Goal: Information Seeking & Learning: Learn about a topic

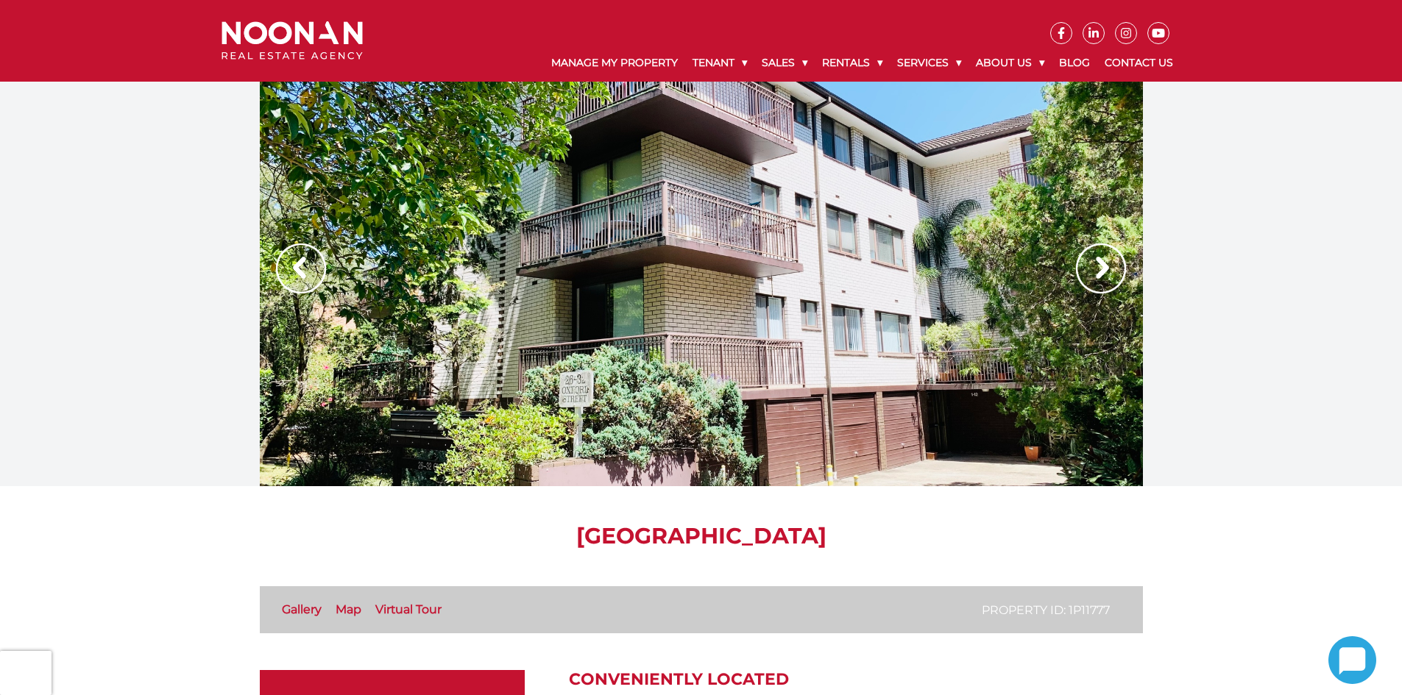
click at [1099, 255] on img at bounding box center [1101, 269] width 50 height 50
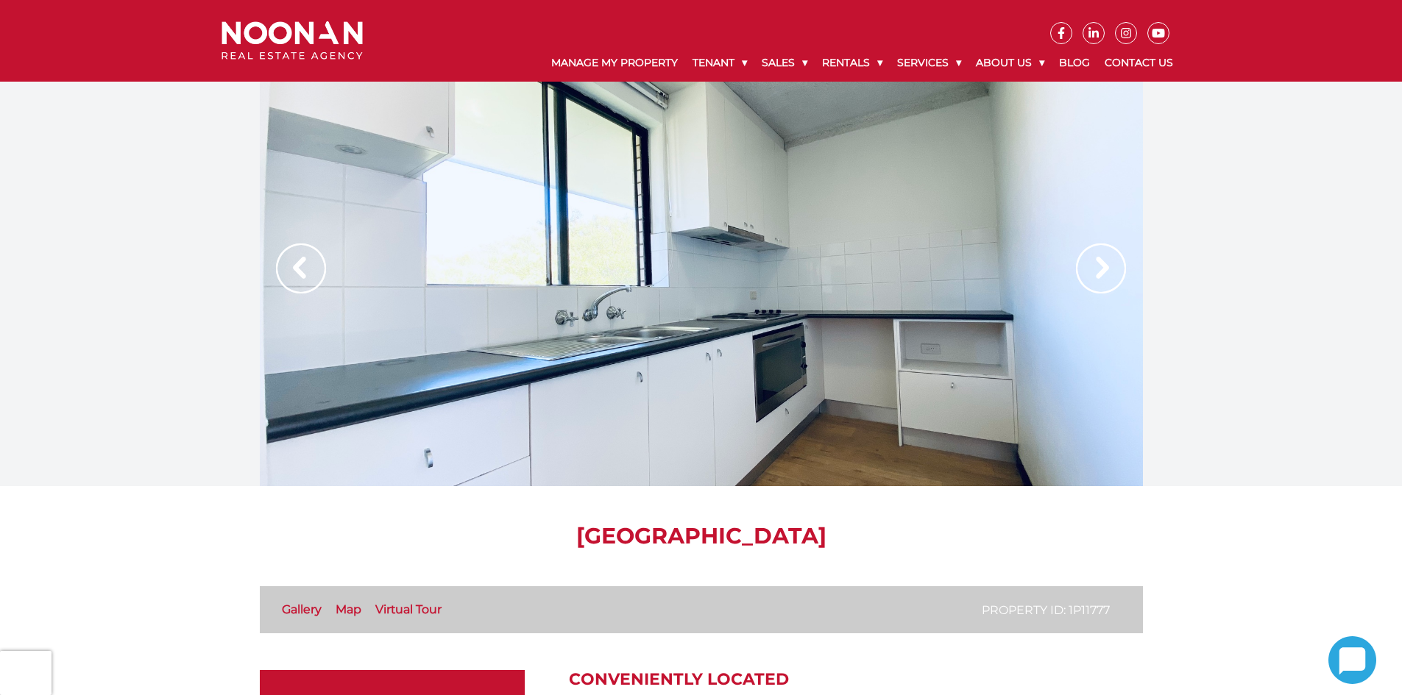
click at [1099, 255] on img at bounding box center [1101, 269] width 50 height 50
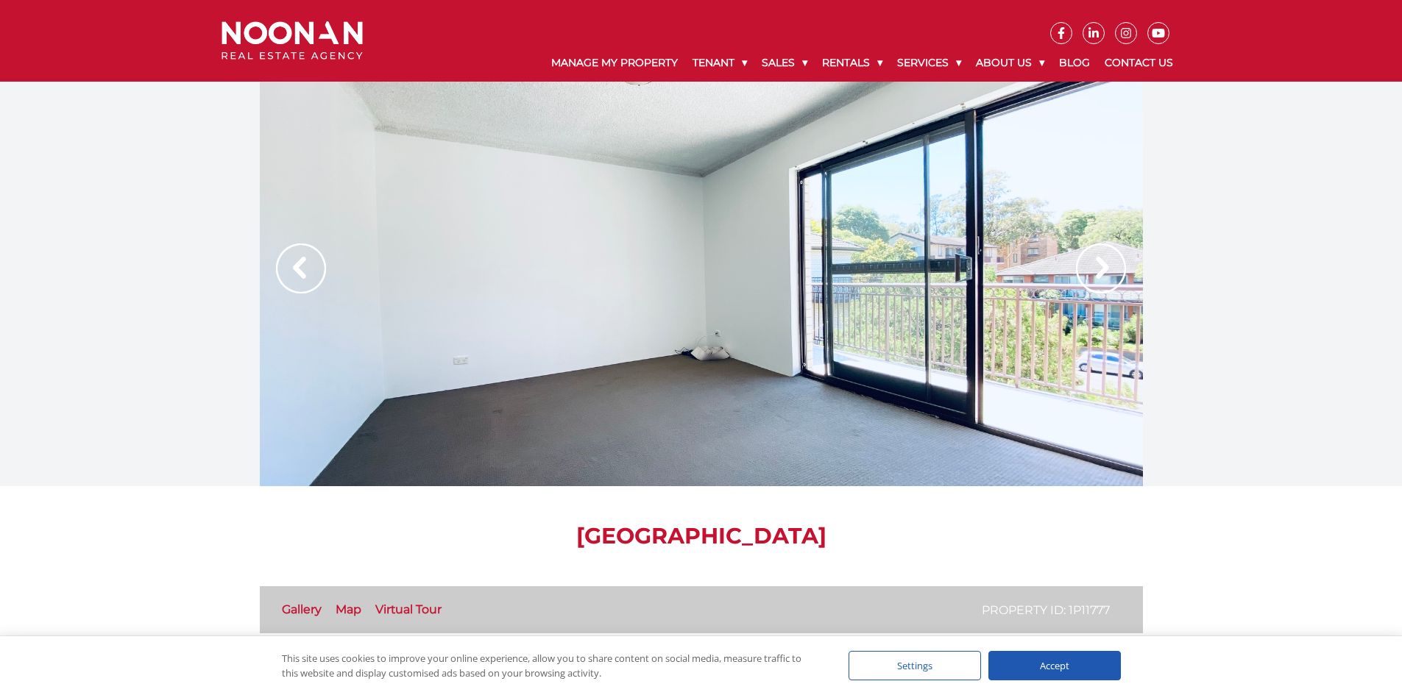
click at [1099, 255] on img at bounding box center [1101, 269] width 50 height 50
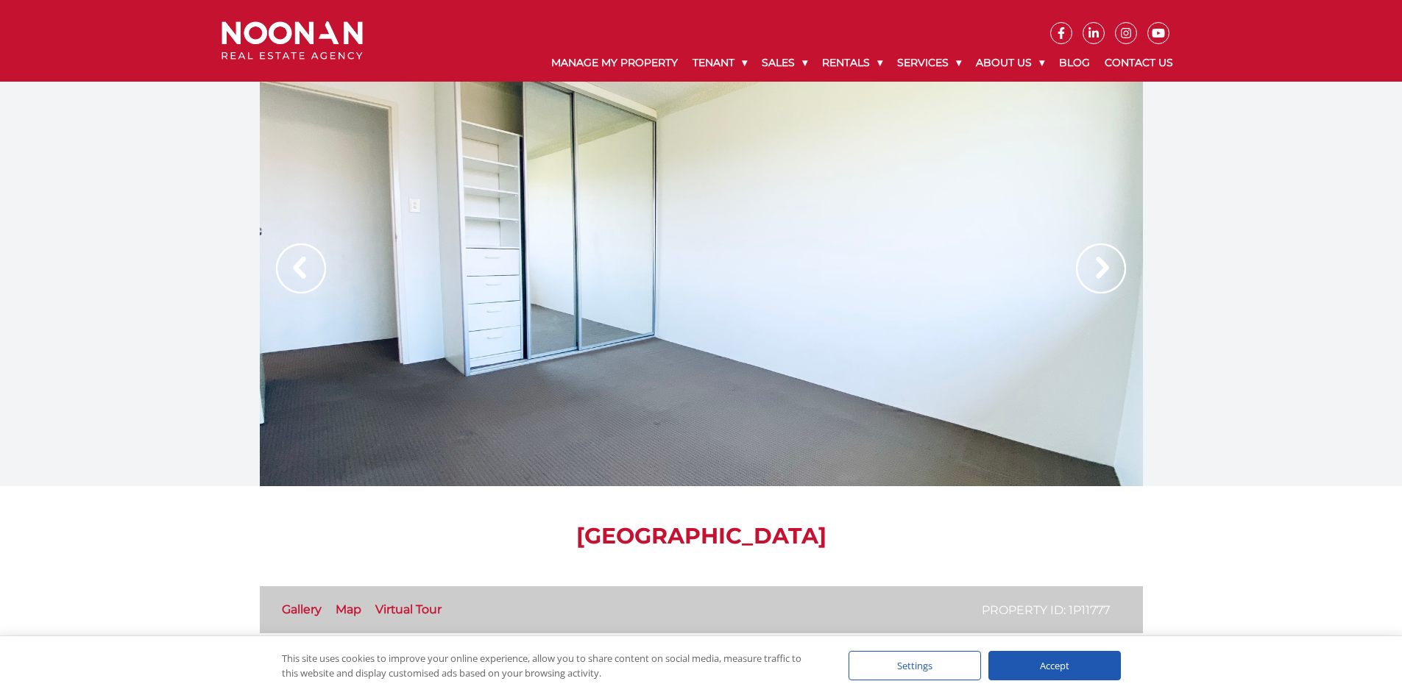
click at [1099, 255] on img at bounding box center [1101, 269] width 50 height 50
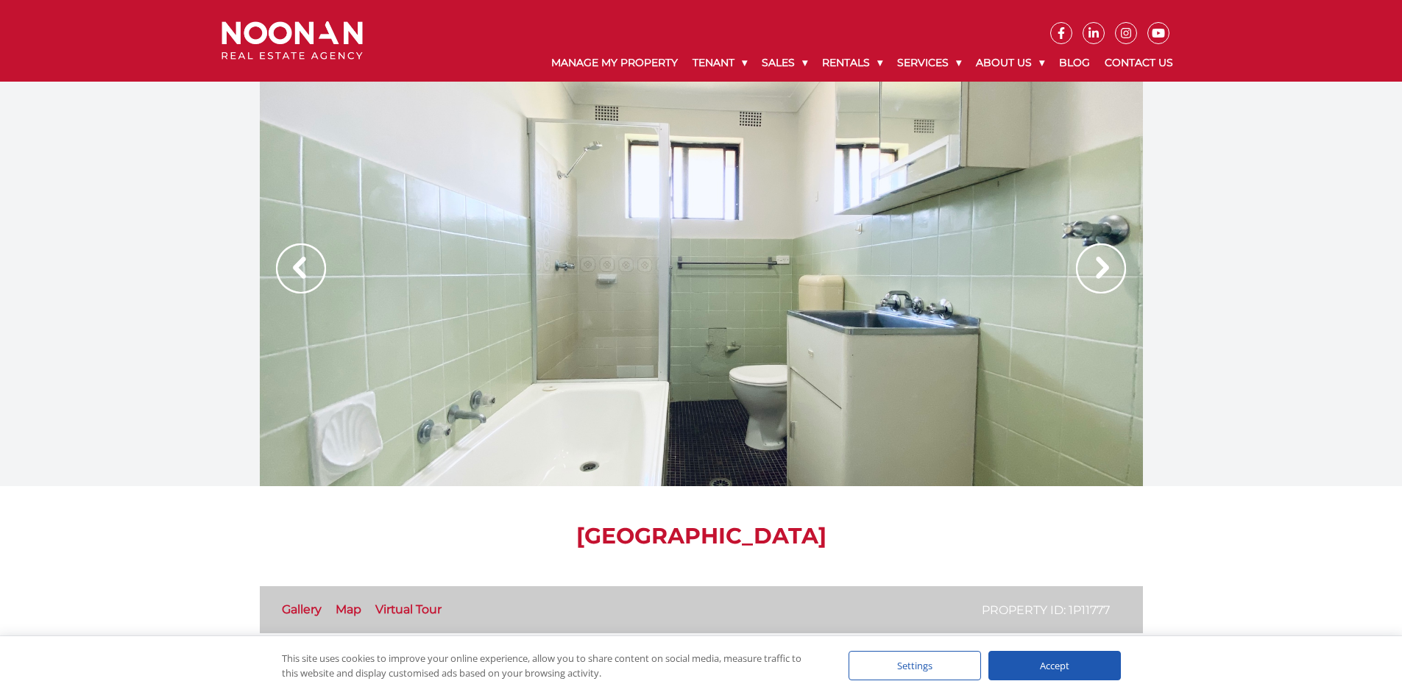
click at [1099, 255] on img at bounding box center [1101, 269] width 50 height 50
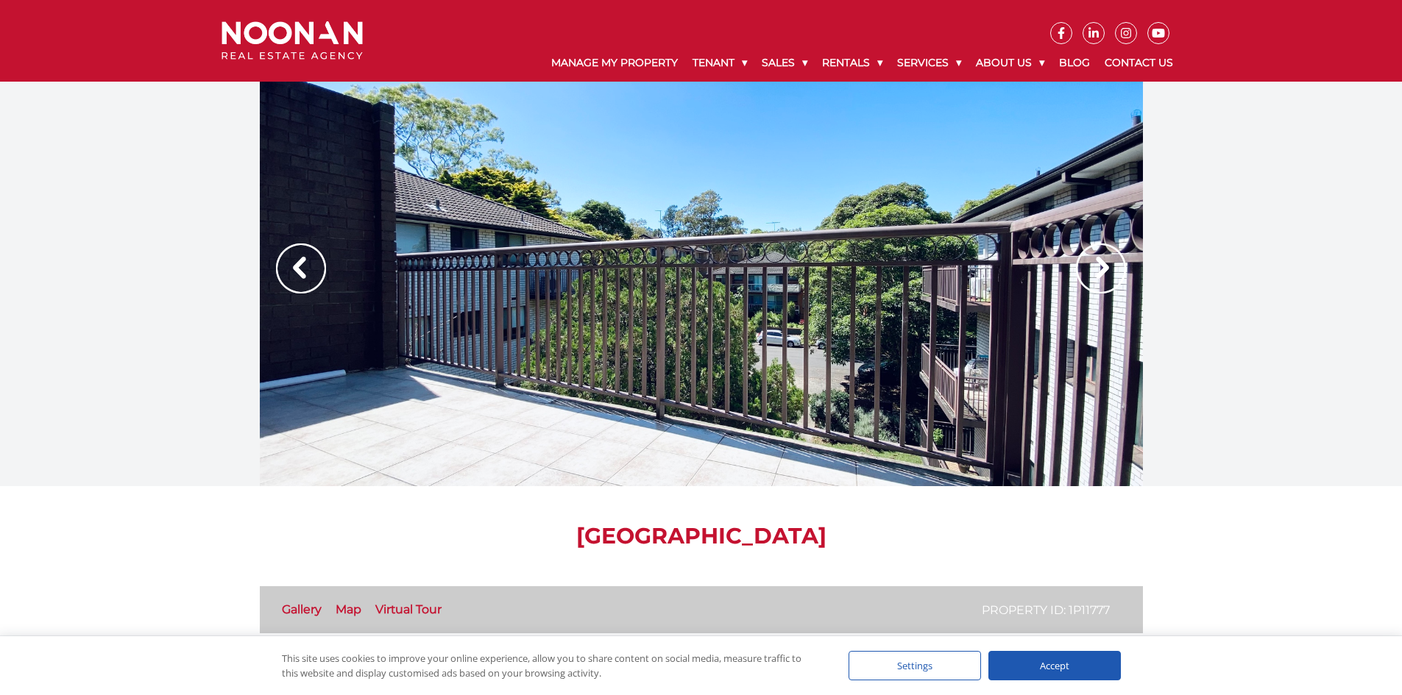
click at [1099, 255] on img at bounding box center [1101, 269] width 50 height 50
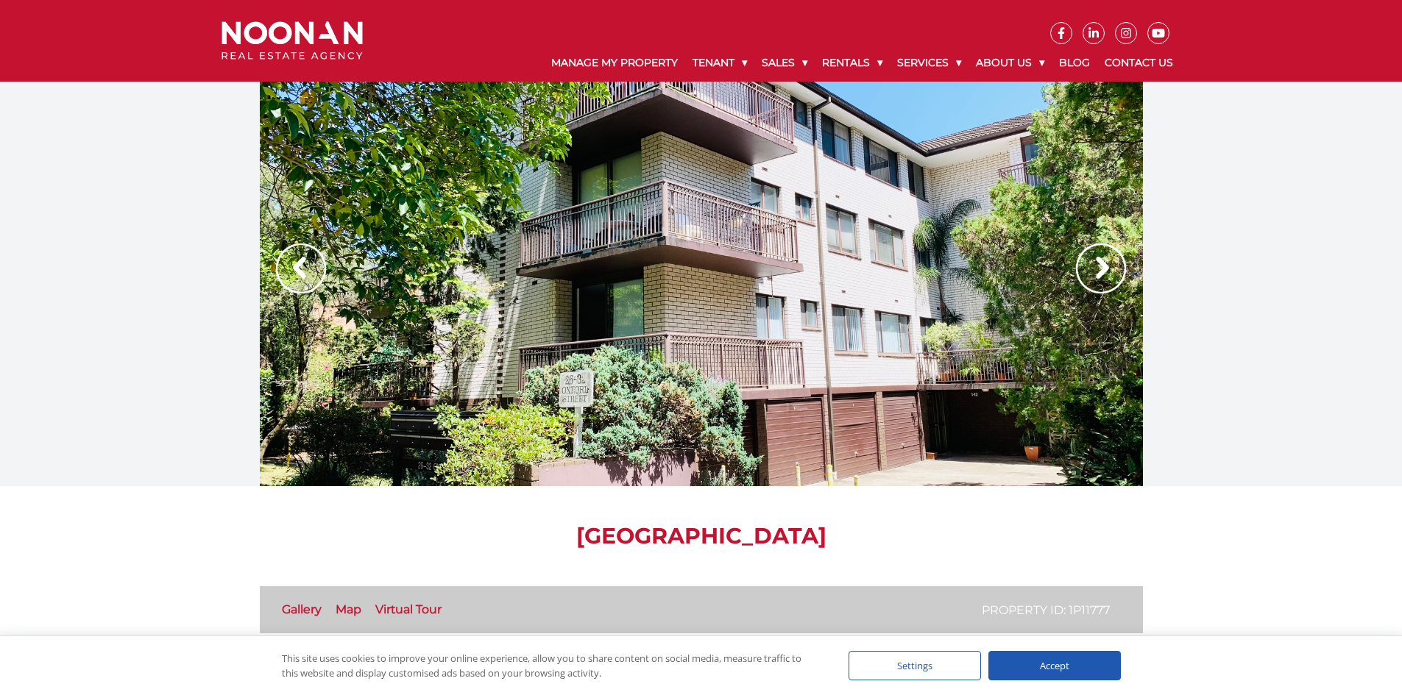
click at [1099, 255] on img at bounding box center [1101, 269] width 50 height 50
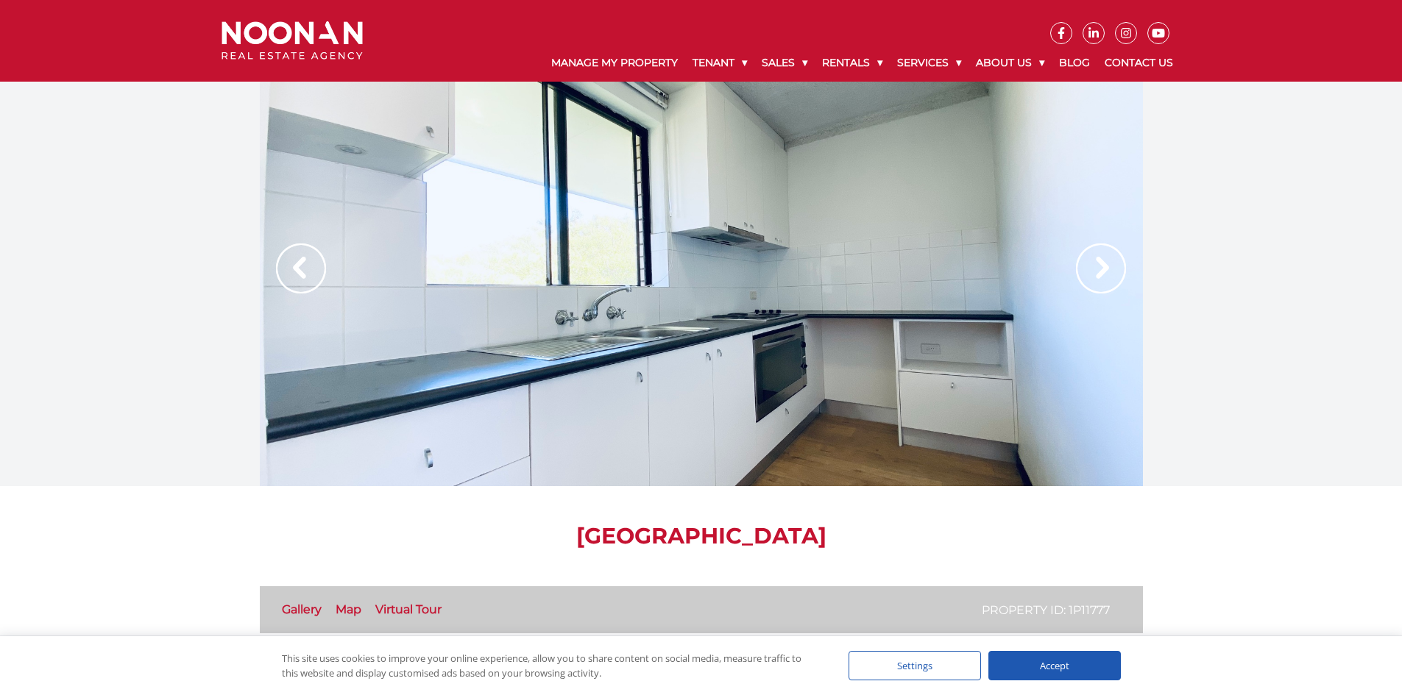
click at [1099, 255] on img at bounding box center [1101, 269] width 50 height 50
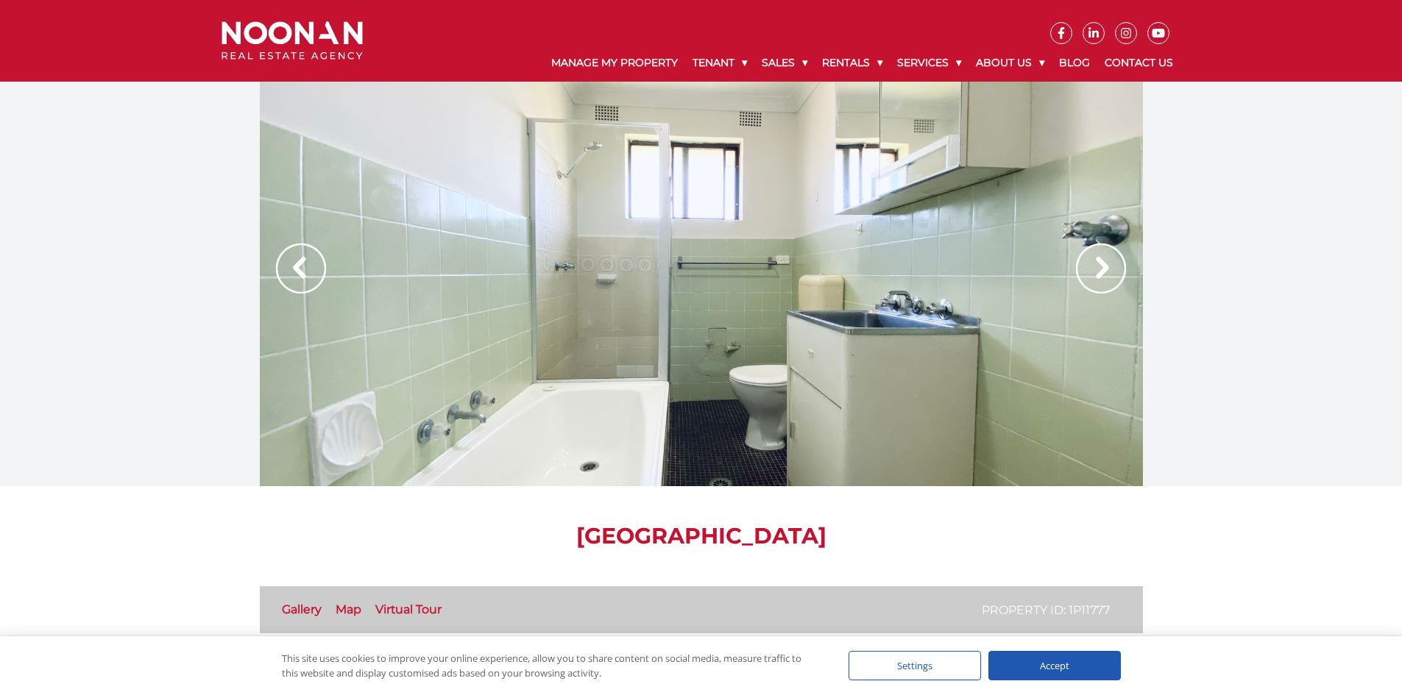
drag, startPoint x: 200, startPoint y: 341, endPoint x: 213, endPoint y: 341, distance: 12.5
click at [200, 341] on div at bounding box center [701, 284] width 1402 height 405
click at [1110, 266] on img at bounding box center [1101, 269] width 50 height 50
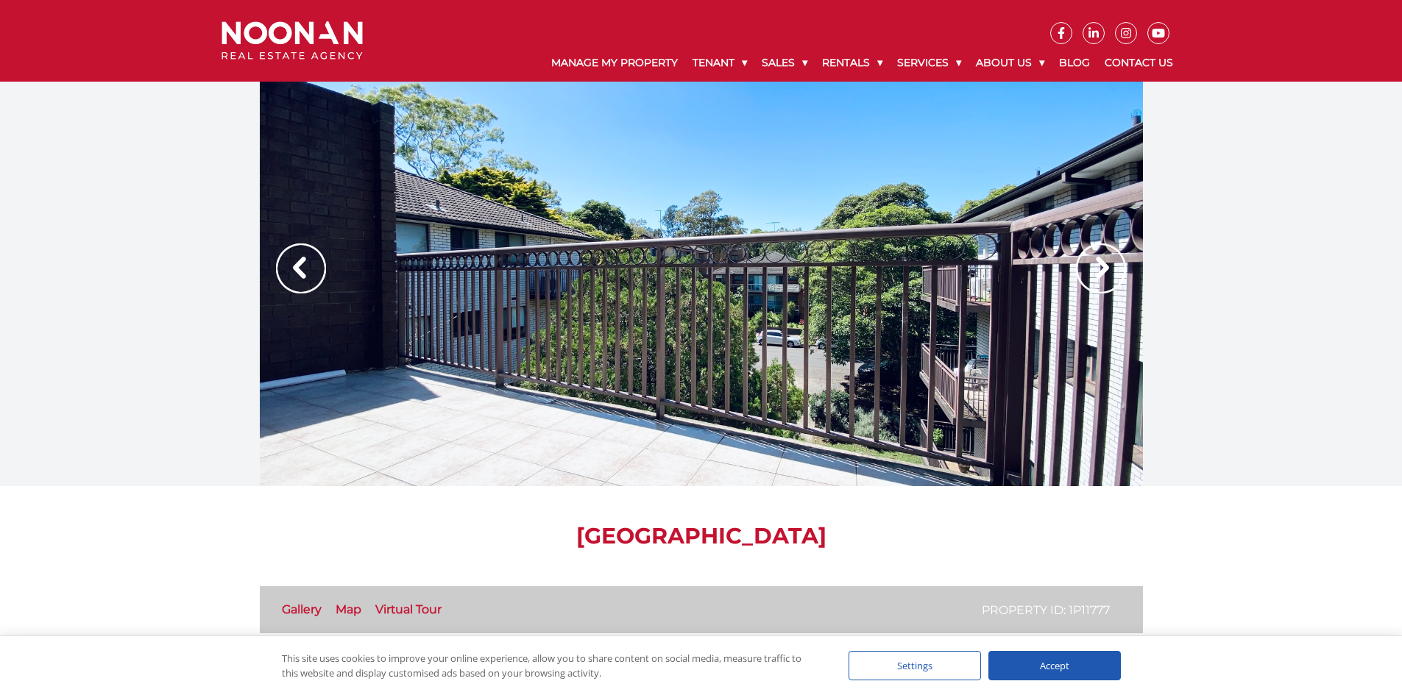
click at [1089, 270] on img at bounding box center [1101, 269] width 50 height 50
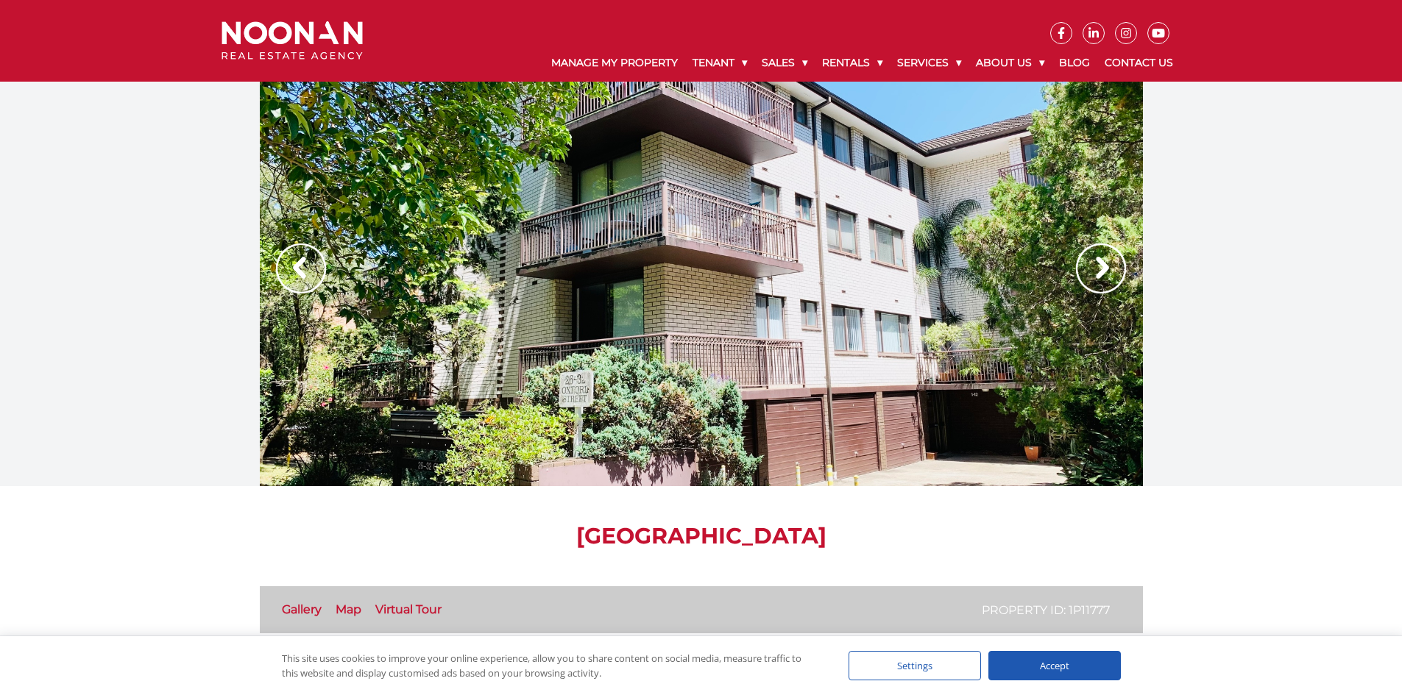
click at [1089, 270] on img at bounding box center [1101, 269] width 50 height 50
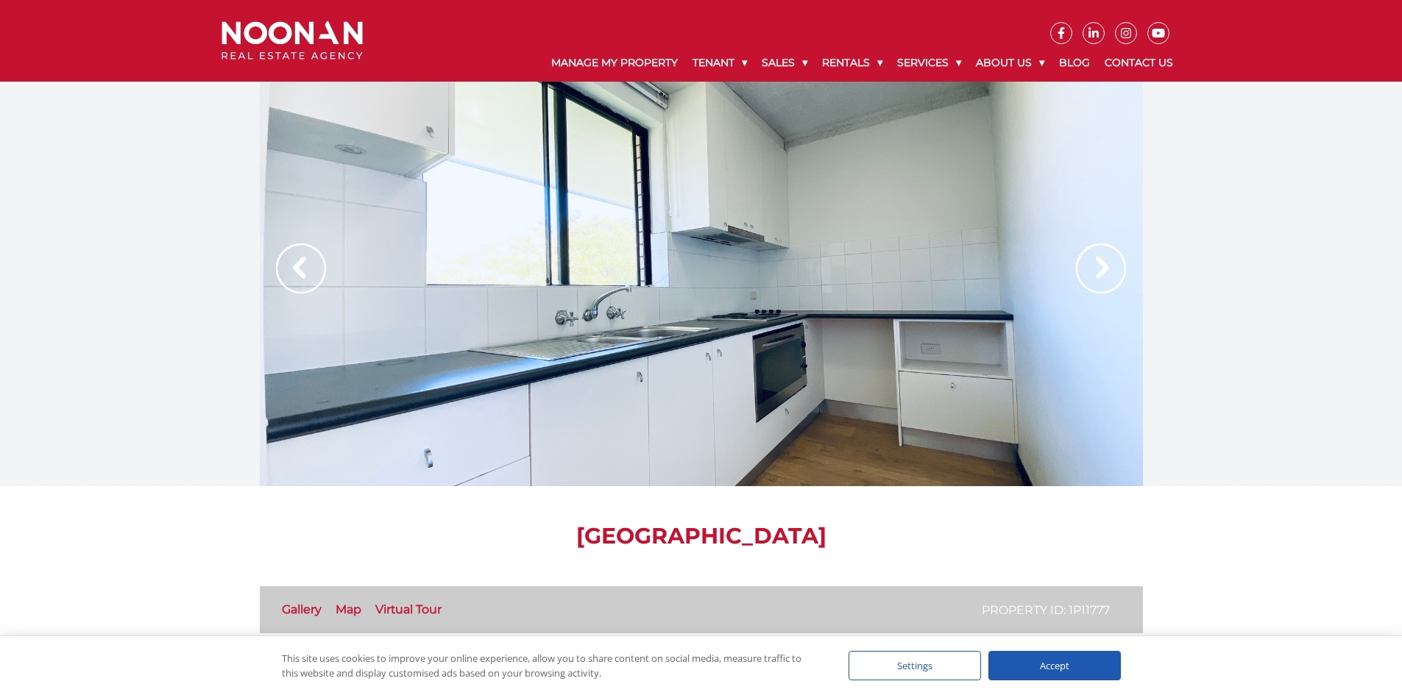
click at [1089, 270] on img at bounding box center [1101, 269] width 50 height 50
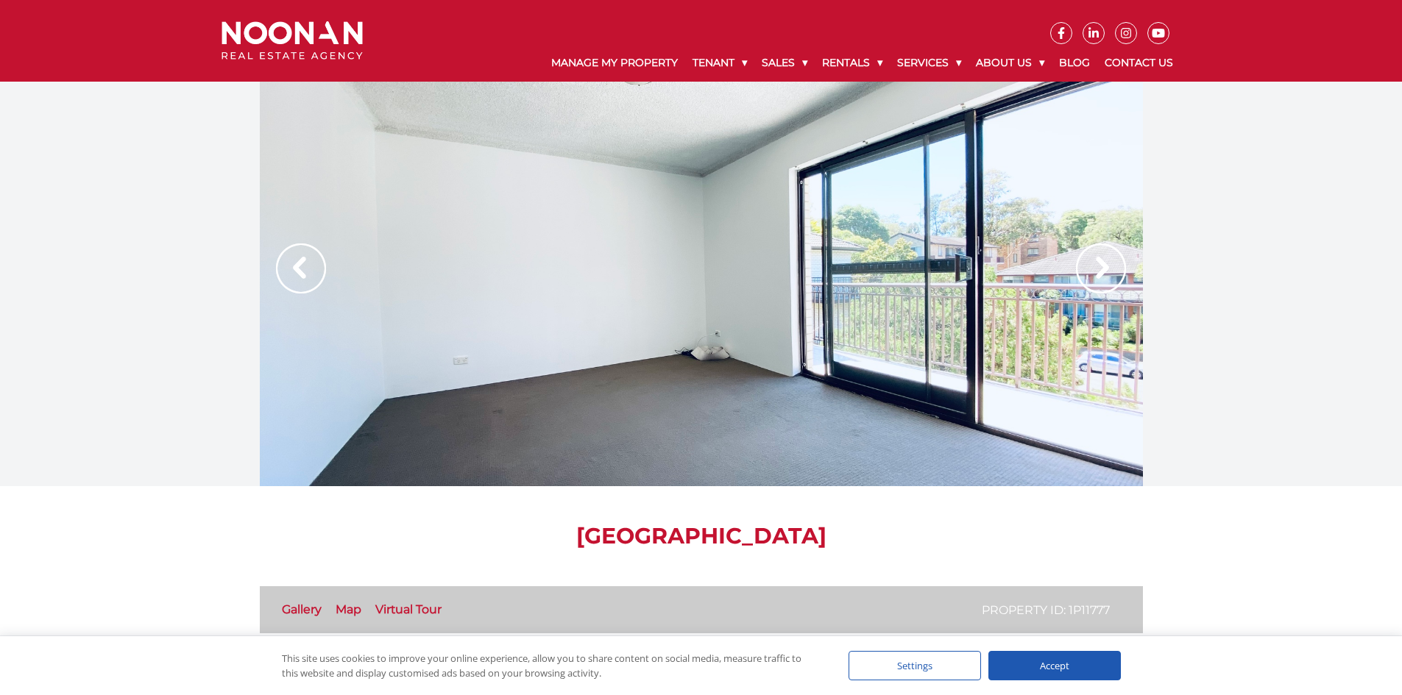
click at [1089, 270] on img at bounding box center [1101, 269] width 50 height 50
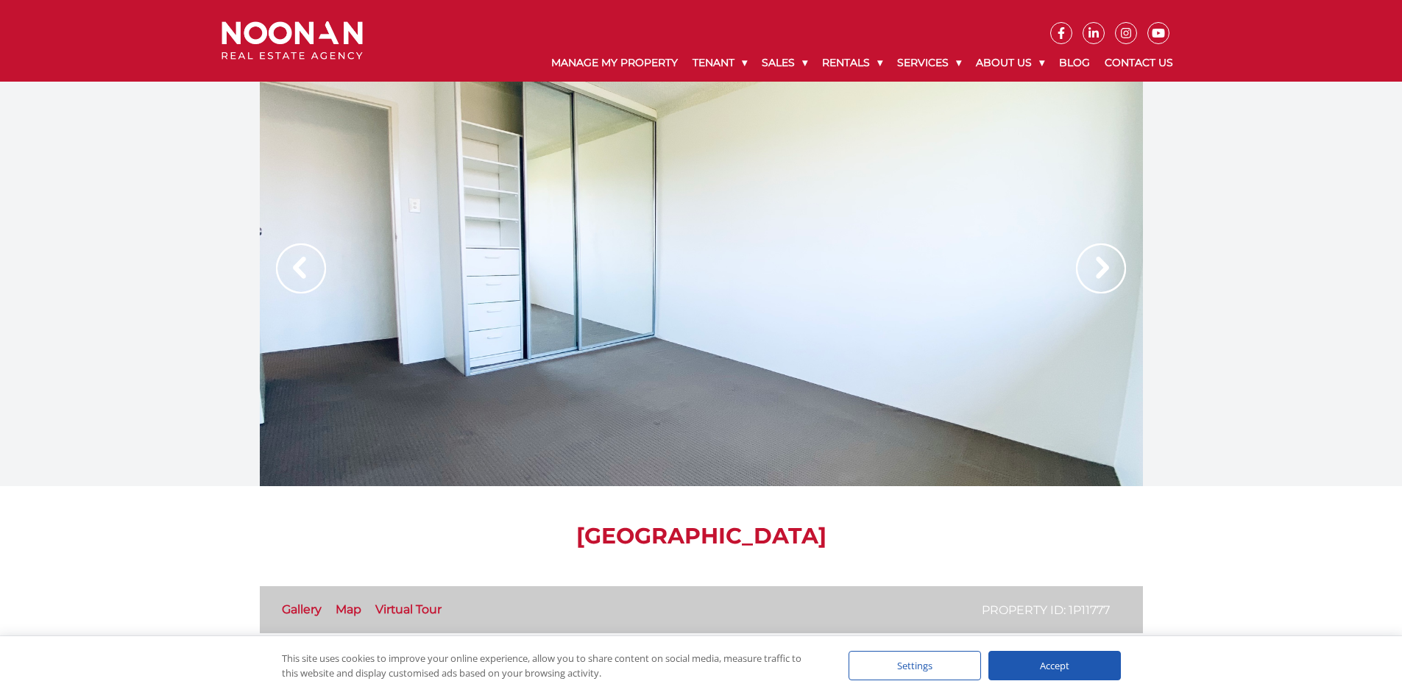
click at [1089, 270] on img at bounding box center [1101, 269] width 50 height 50
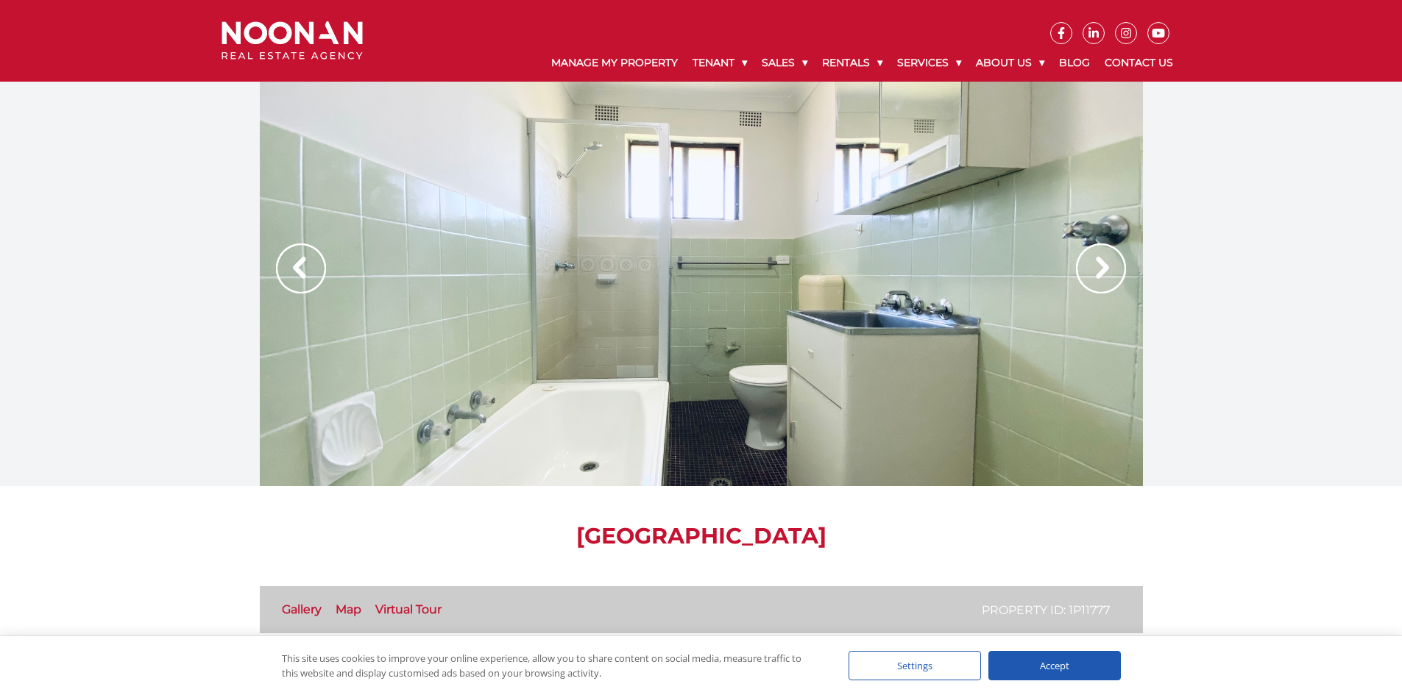
click at [294, 270] on img at bounding box center [301, 269] width 50 height 50
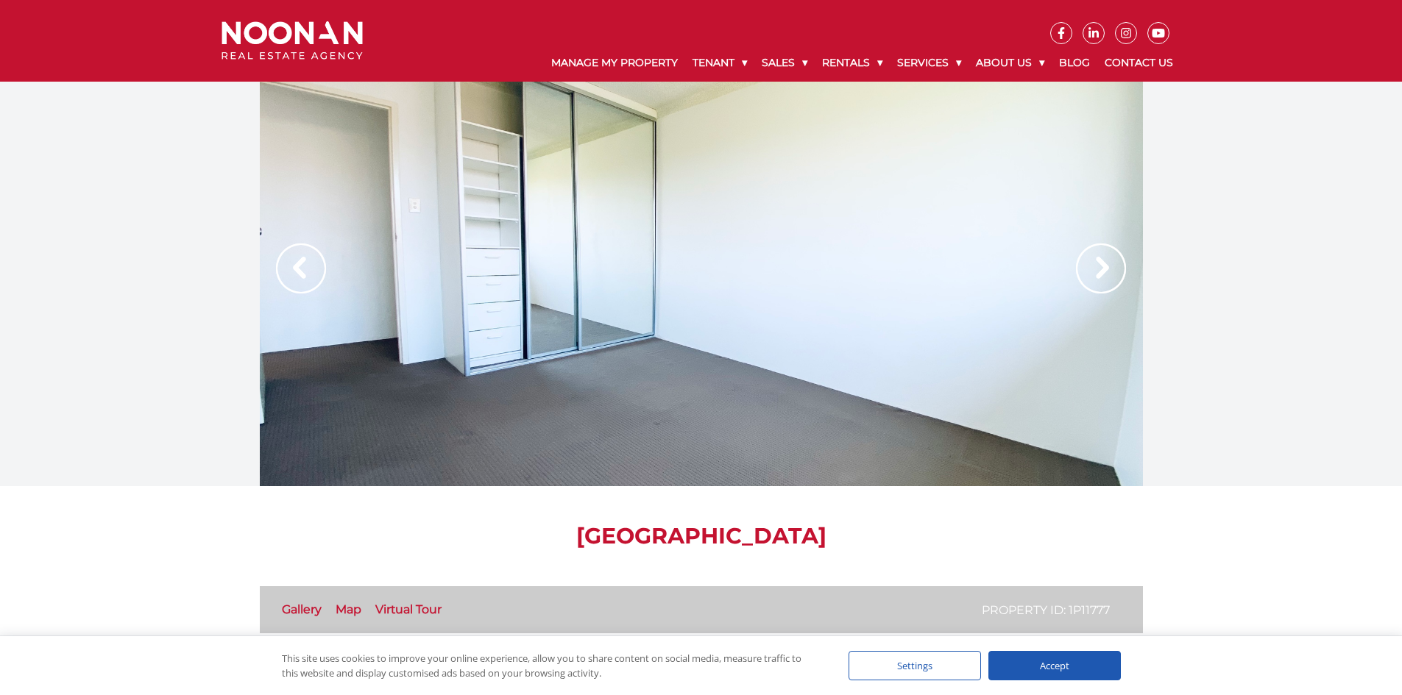
click at [303, 251] on img at bounding box center [301, 269] width 50 height 50
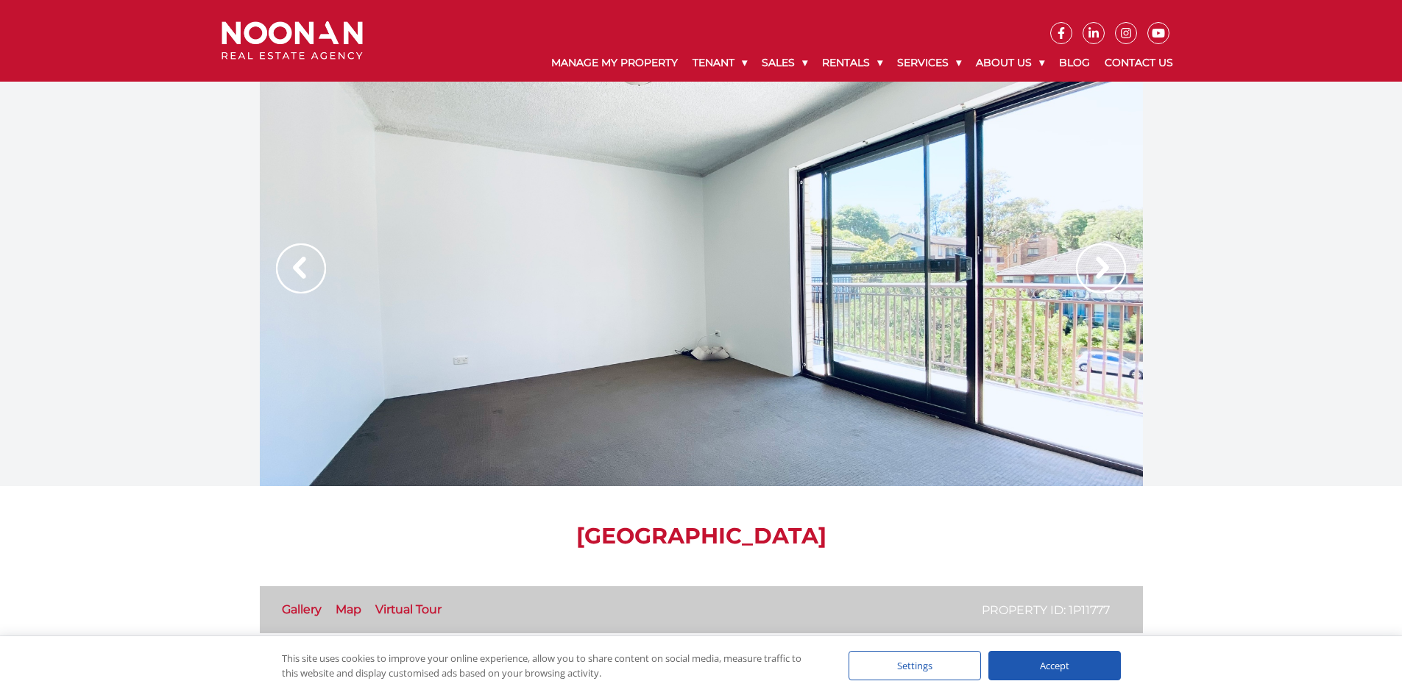
click at [303, 251] on img at bounding box center [301, 269] width 50 height 50
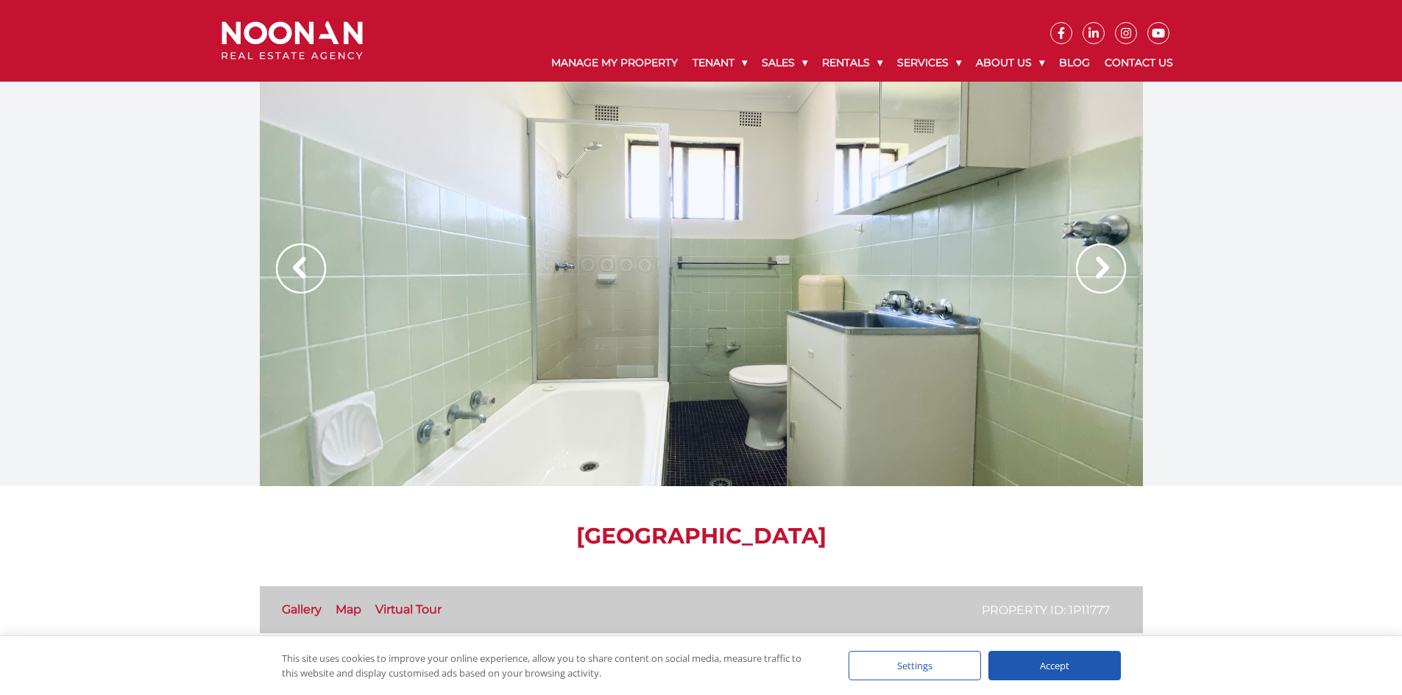
click at [1108, 272] on img at bounding box center [1101, 269] width 50 height 50
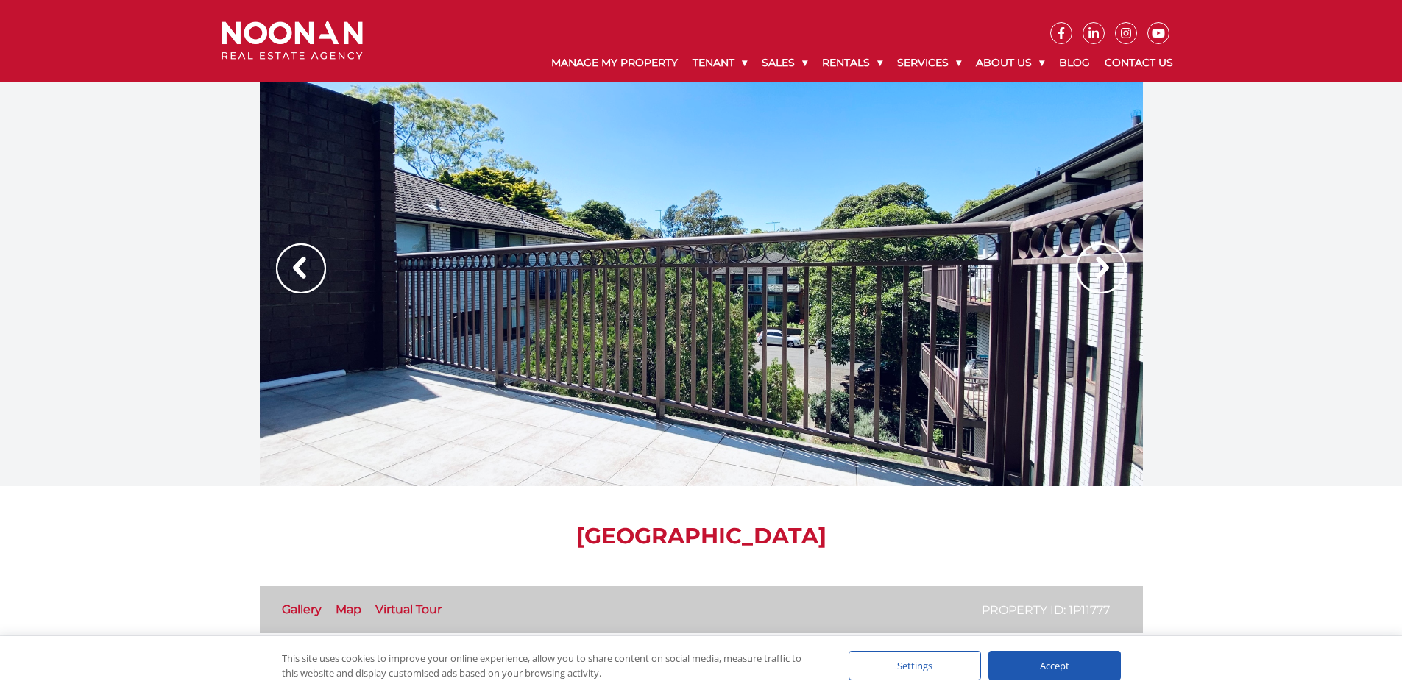
click at [1108, 272] on img at bounding box center [1101, 269] width 50 height 50
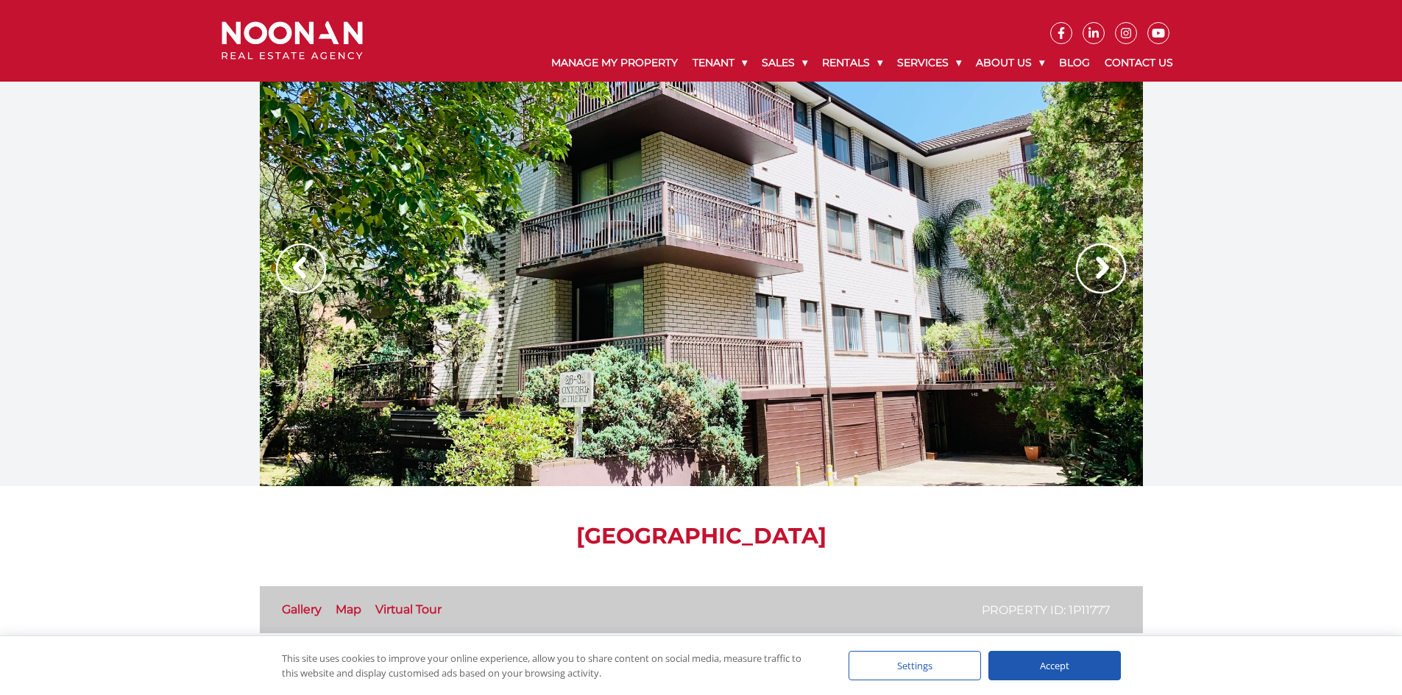
click at [1108, 272] on img at bounding box center [1101, 269] width 50 height 50
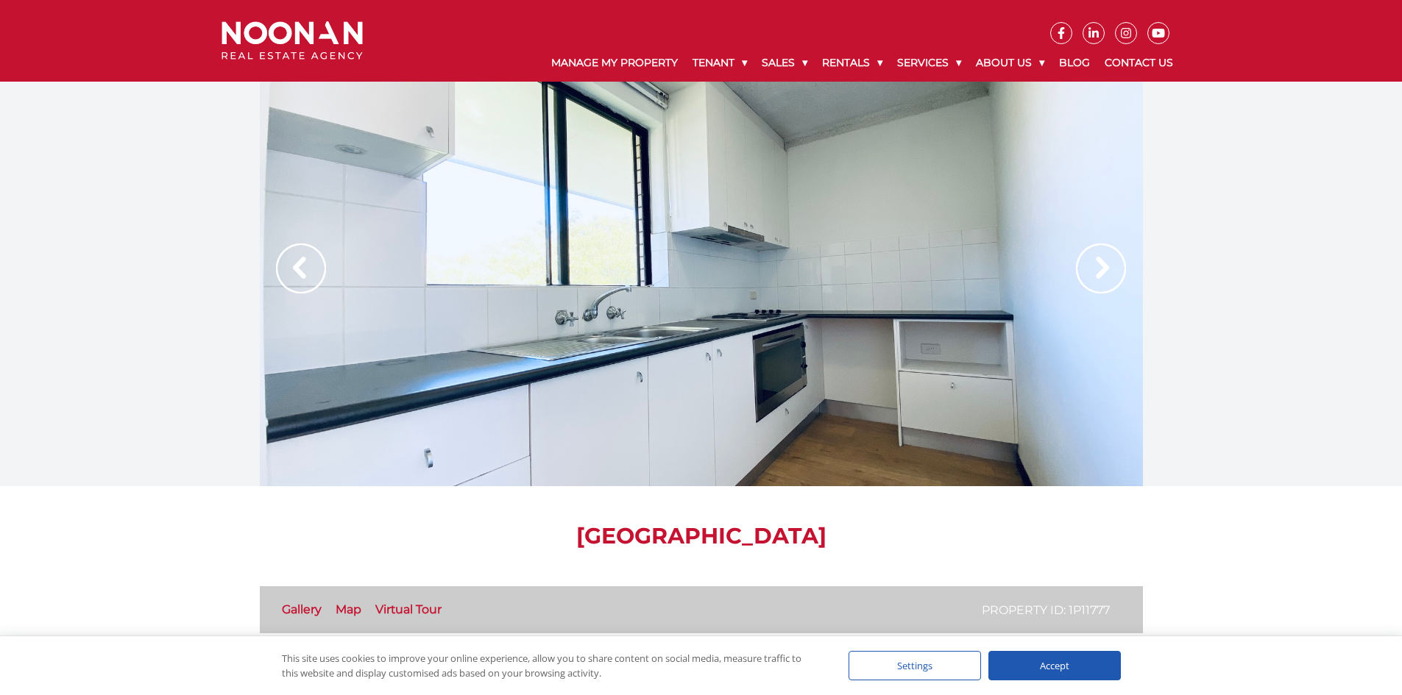
click at [1108, 272] on img at bounding box center [1101, 269] width 50 height 50
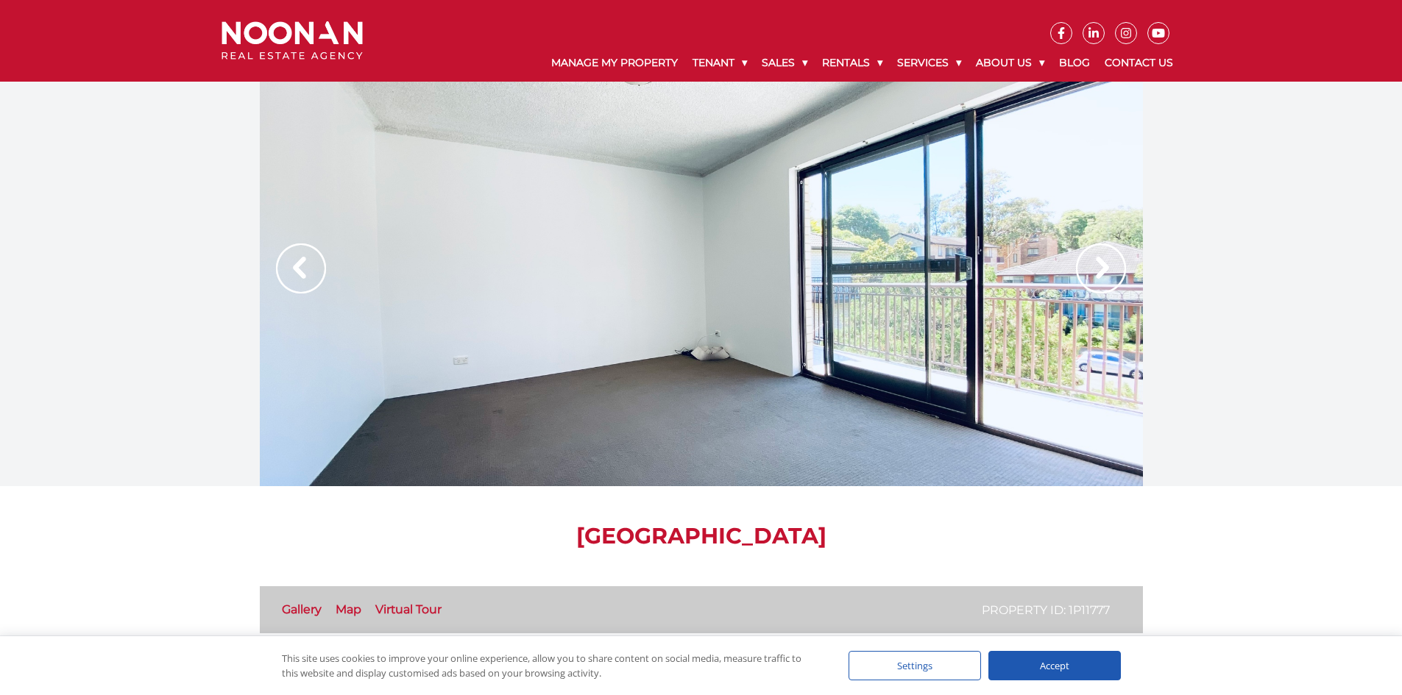
click at [1108, 272] on img at bounding box center [1101, 269] width 50 height 50
